Goal: Transaction & Acquisition: Purchase product/service

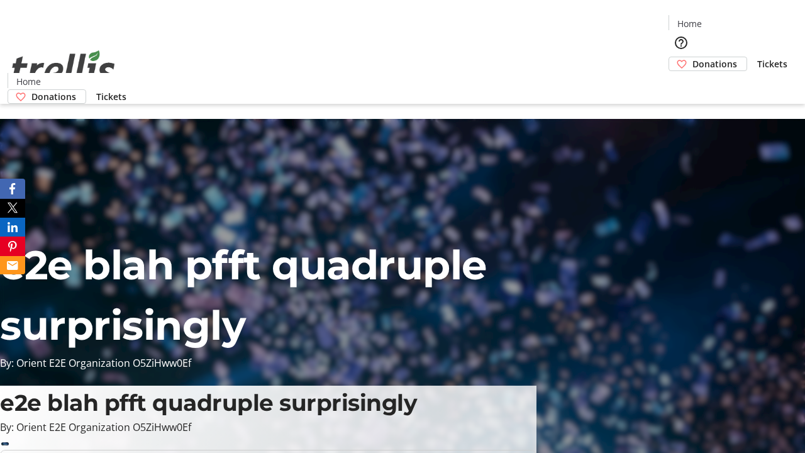
click at [693, 57] on span "Donations" at bounding box center [715, 63] width 45 height 13
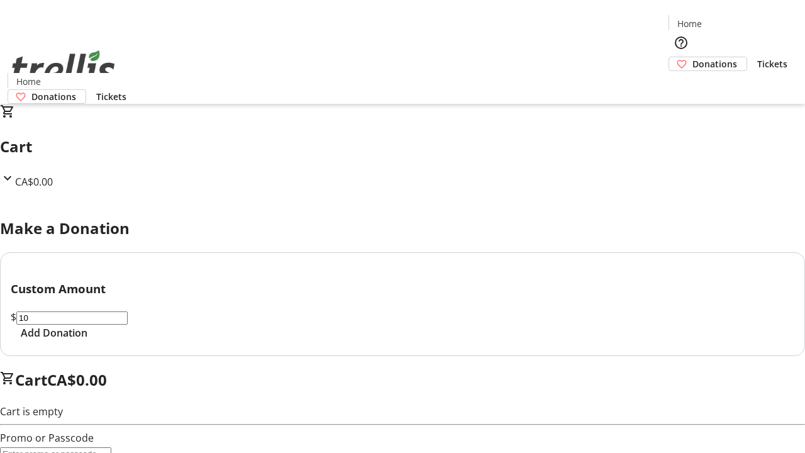
click at [87, 340] on span "Add Donation" at bounding box center [54, 332] width 67 height 15
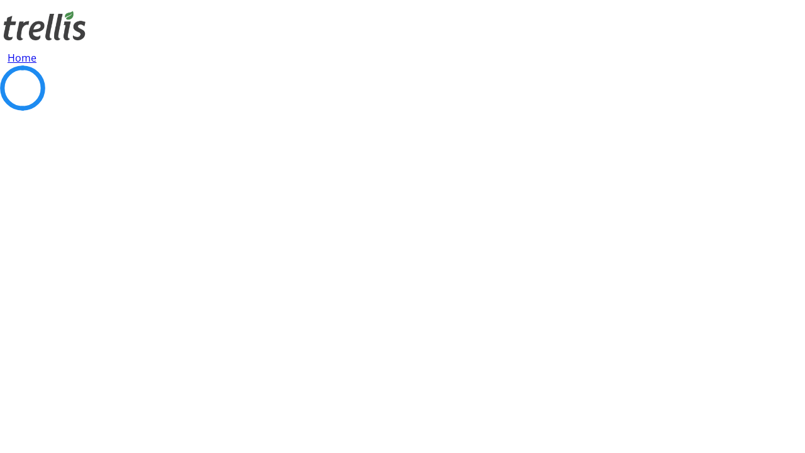
select select "CA"
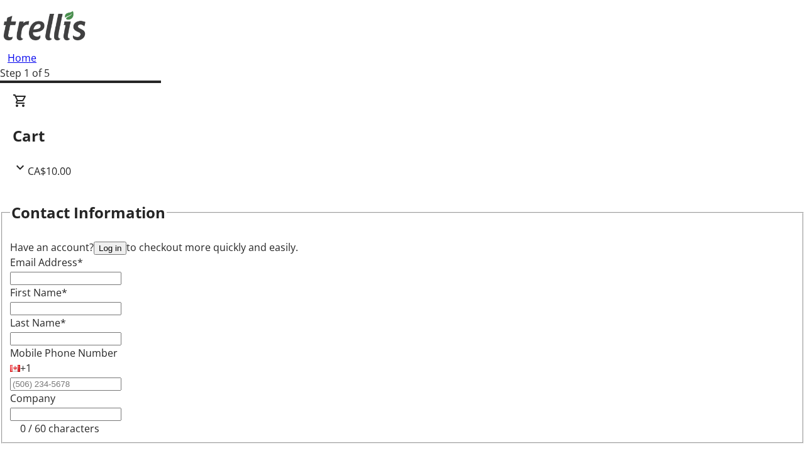
click at [126, 242] on button "Log in" at bounding box center [110, 248] width 33 height 13
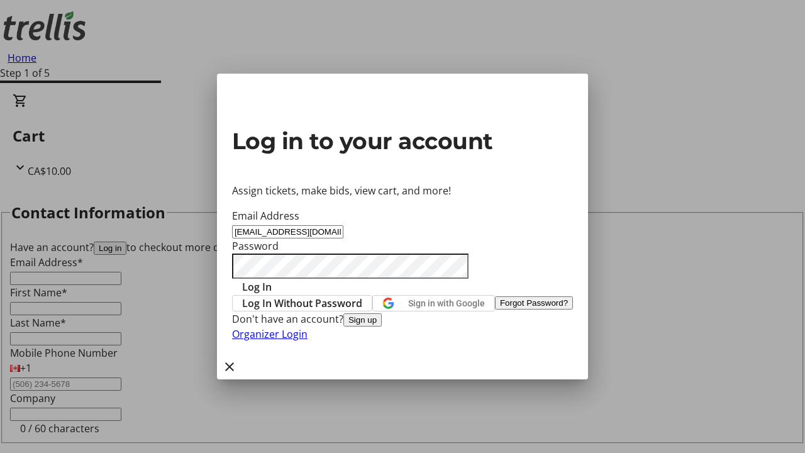
type input "[EMAIL_ADDRESS][DOMAIN_NAME]"
click at [272, 279] on span "Log In" at bounding box center [257, 286] width 30 height 15
